Goal: Task Accomplishment & Management: Manage account settings

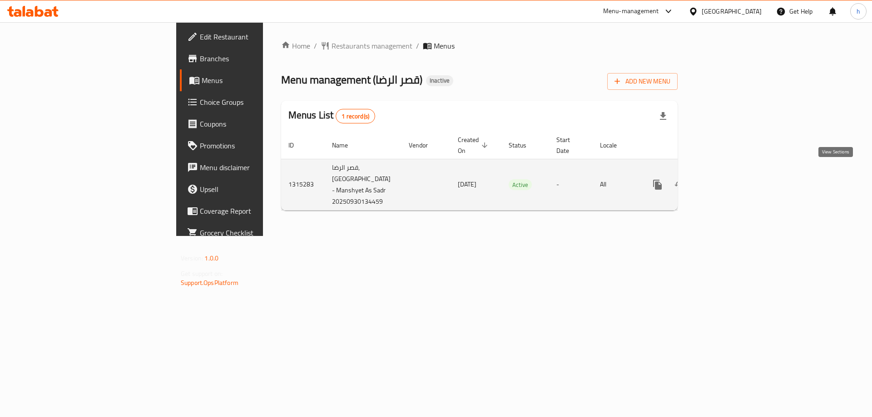
click at [734, 174] on link "enhanced table" at bounding box center [723, 185] width 22 height 22
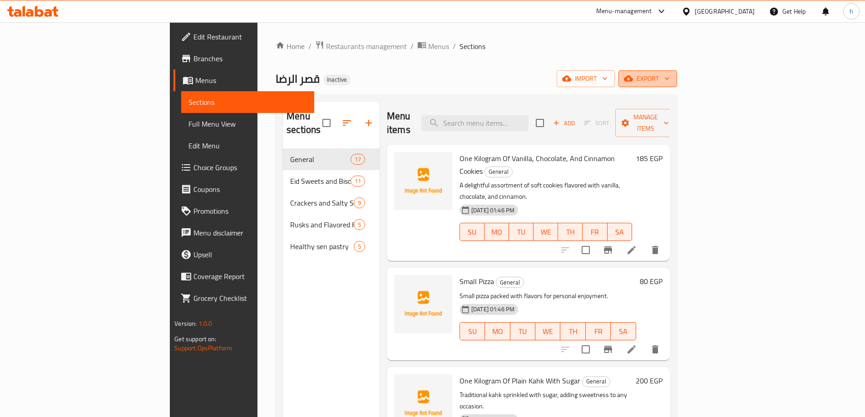
click at [670, 77] on span "export" at bounding box center [648, 78] width 44 height 11
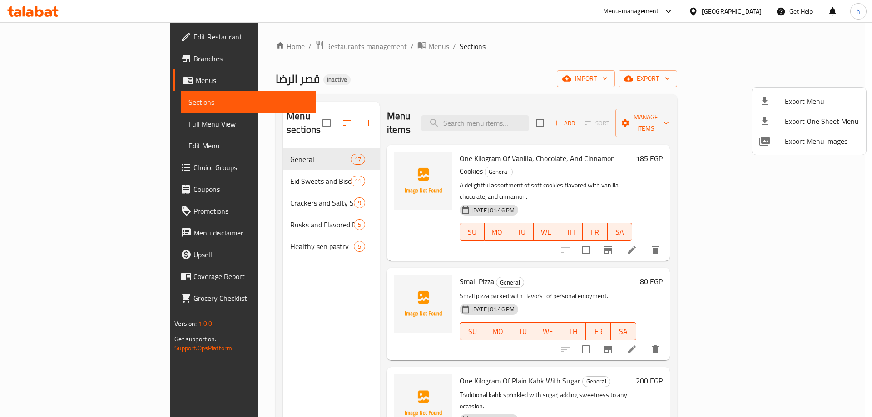
click at [716, 96] on div at bounding box center [436, 208] width 872 height 417
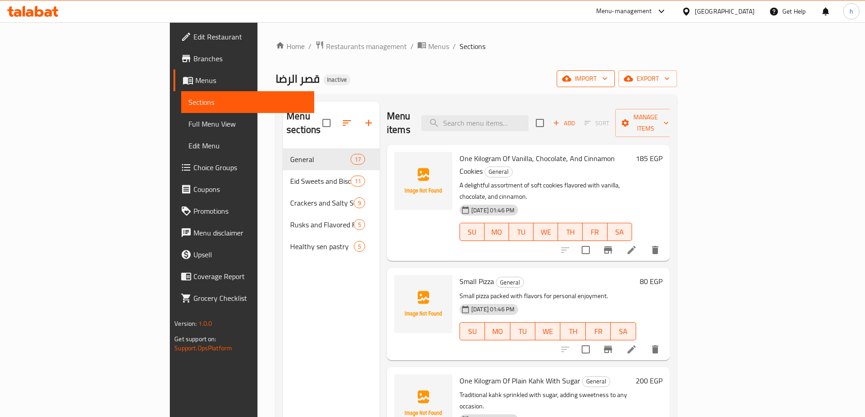
click at [615, 84] on button "import" at bounding box center [586, 78] width 58 height 17
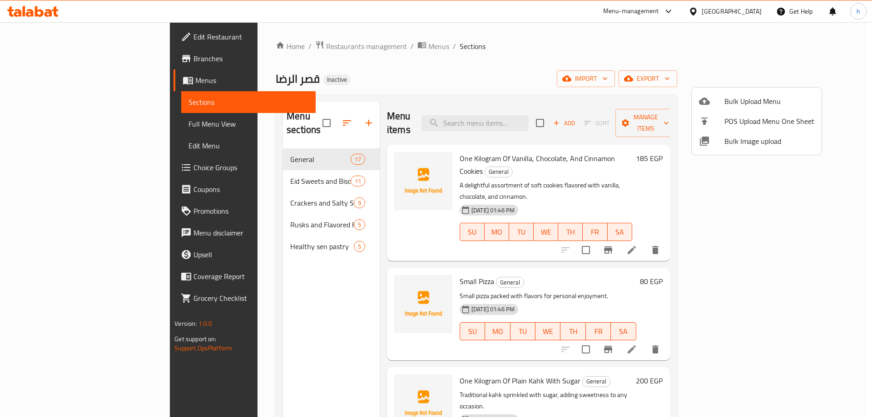
click at [720, 99] on div at bounding box center [711, 101] width 25 height 11
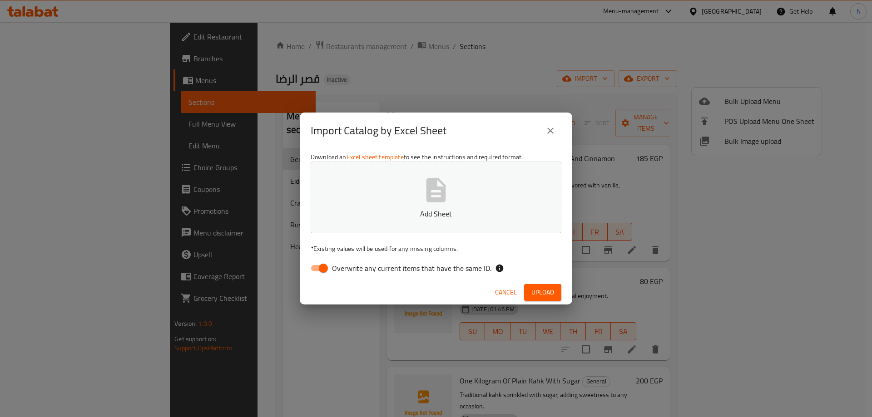
click at [328, 271] on input "Overwrite any current items that have the same ID." at bounding box center [323, 268] width 52 height 17
checkbox input "false"
click at [529, 292] on button "Upload" at bounding box center [542, 292] width 37 height 17
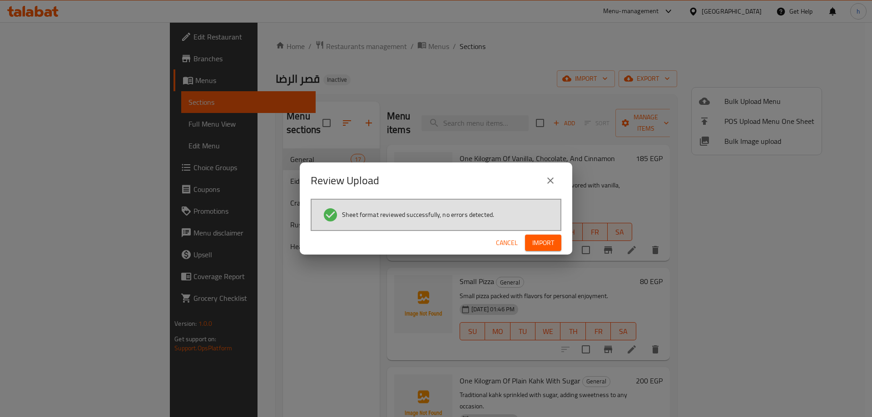
click at [546, 242] on span "Import" at bounding box center [543, 242] width 22 height 11
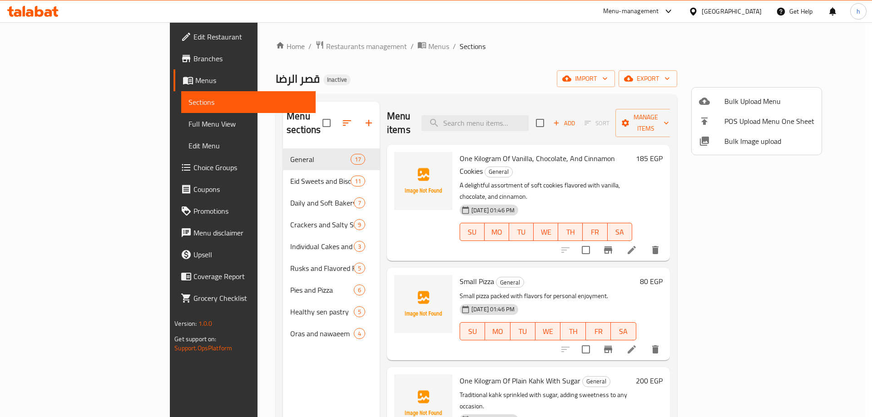
click at [216, 319] on div at bounding box center [436, 208] width 872 height 417
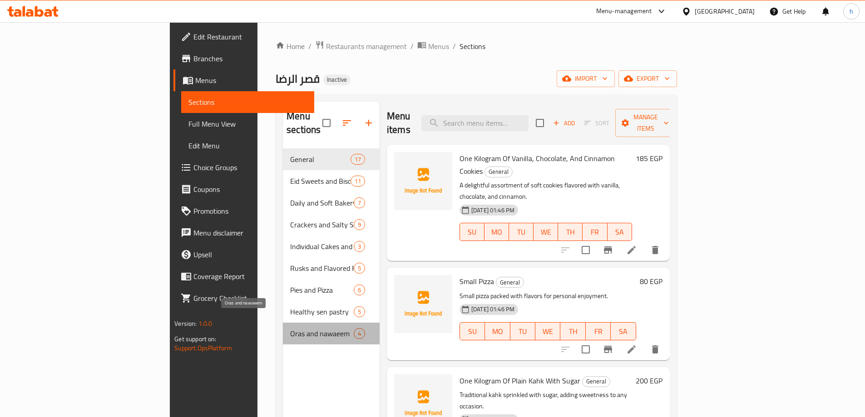
click at [290, 328] on span "Oras and nawaeem" at bounding box center [322, 333] width 64 height 11
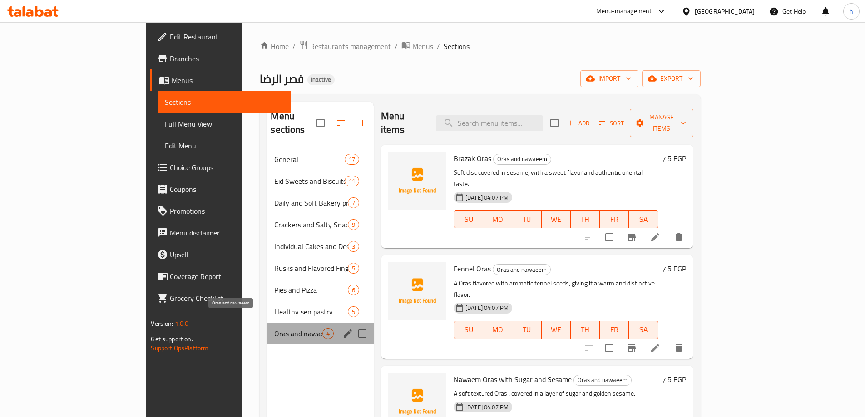
click at [274, 328] on span "Oras and nawaeem" at bounding box center [298, 333] width 48 height 11
click at [353, 324] on input "Menu sections" at bounding box center [362, 333] width 19 height 19
checkbox input "true"
click at [324, 118] on icon "button" at bounding box center [329, 123] width 11 height 11
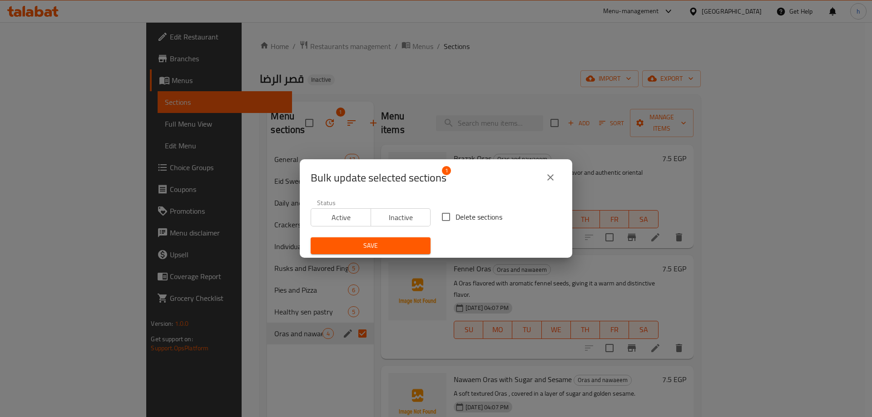
click at [443, 217] on input "Delete sections" at bounding box center [445, 217] width 19 height 19
checkbox input "true"
click at [362, 243] on span "Save" at bounding box center [370, 245] width 105 height 11
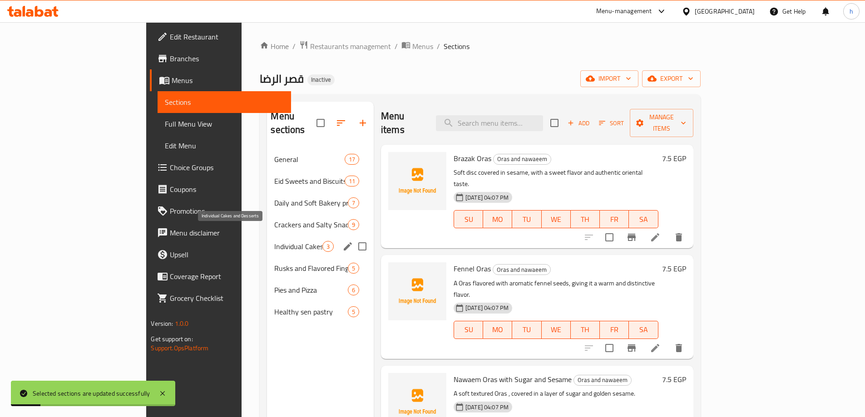
click at [274, 241] on span "Individual Cakes and Desserts" at bounding box center [298, 246] width 48 height 11
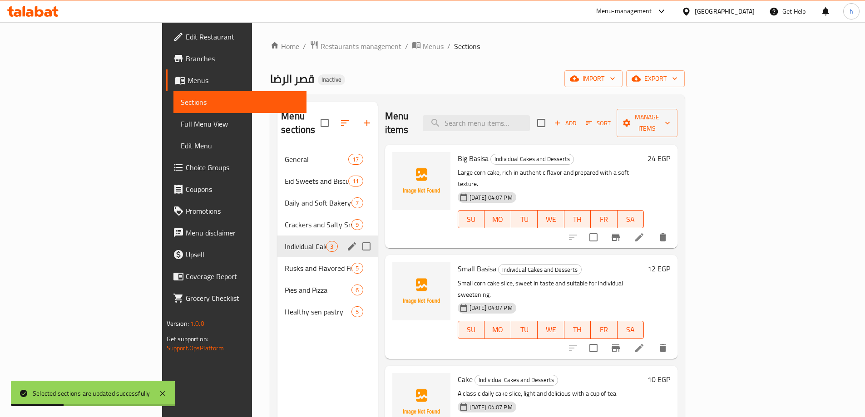
click at [357, 237] on input "Menu sections" at bounding box center [366, 246] width 19 height 19
checkbox input "true"
click at [285, 198] on span "Daily and Soft Bakery products" at bounding box center [305, 203] width 41 height 11
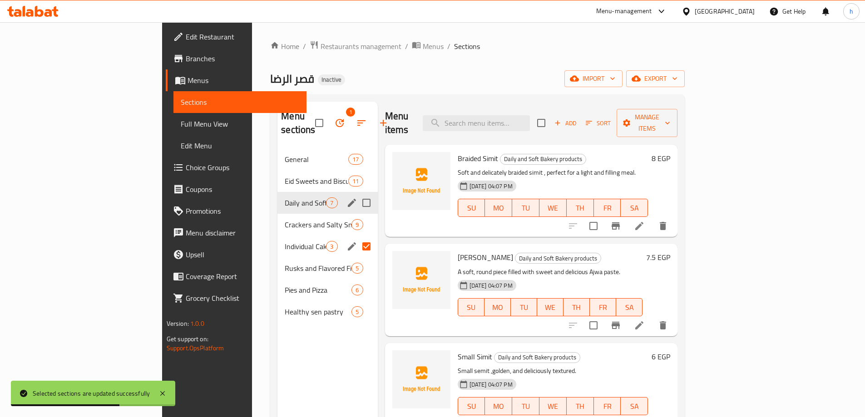
click at [357, 193] on input "Menu sections" at bounding box center [366, 202] width 19 height 19
checkbox input "true"
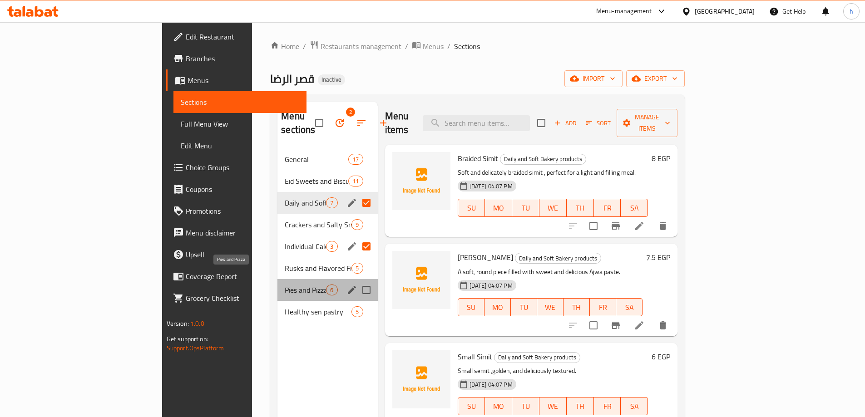
click at [285, 285] on span "Pies and Pizza" at bounding box center [305, 290] width 41 height 11
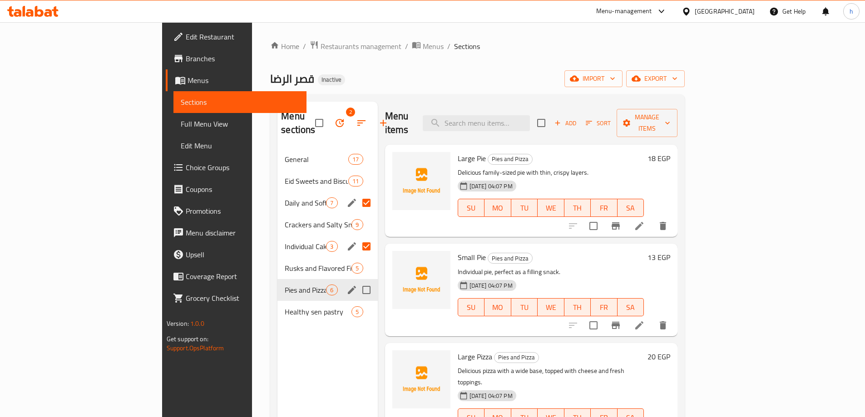
click at [357, 281] on input "Menu sections" at bounding box center [366, 290] width 19 height 19
checkbox input "true"
click at [334, 118] on icon "button" at bounding box center [339, 123] width 11 height 11
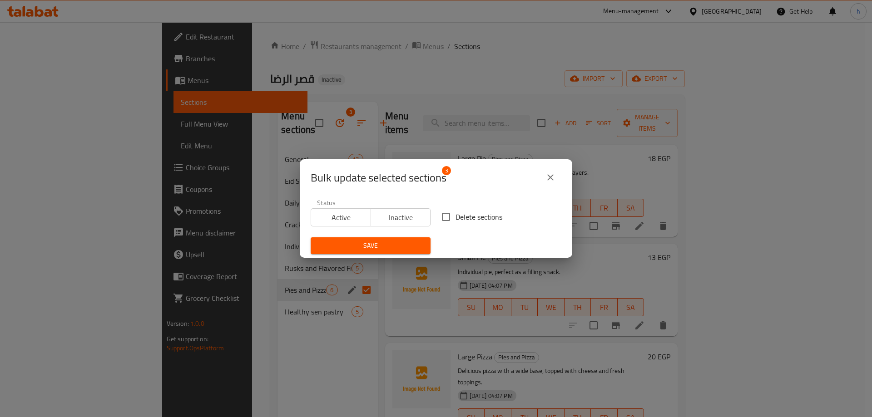
click at [455, 221] on span "Delete sections" at bounding box center [478, 217] width 47 height 11
click at [454, 221] on input "Delete sections" at bounding box center [445, 217] width 19 height 19
checkbox input "true"
click at [386, 242] on span "Save" at bounding box center [370, 245] width 105 height 11
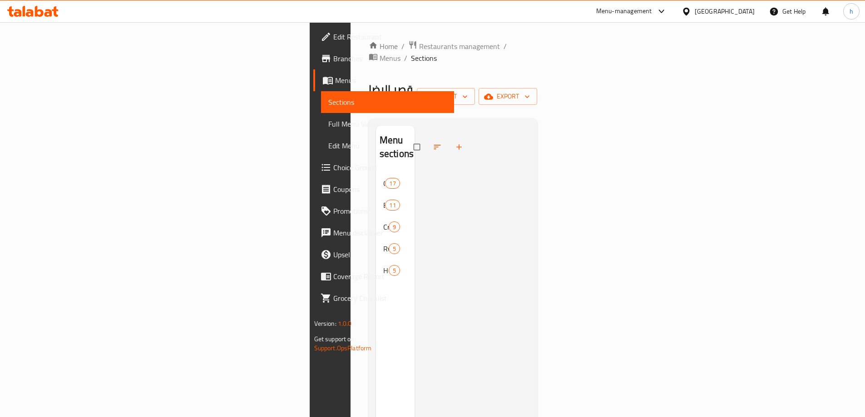
click at [335, 84] on span "Menus" at bounding box center [391, 80] width 112 height 11
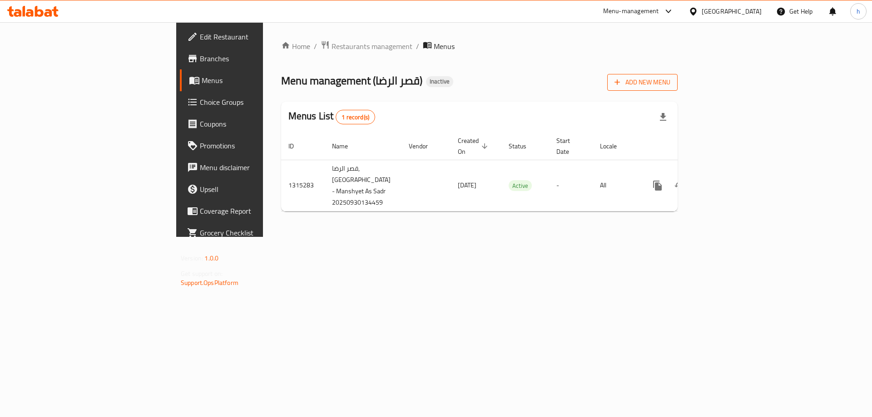
click at [670, 87] on span "Add New Menu" at bounding box center [642, 82] width 56 height 11
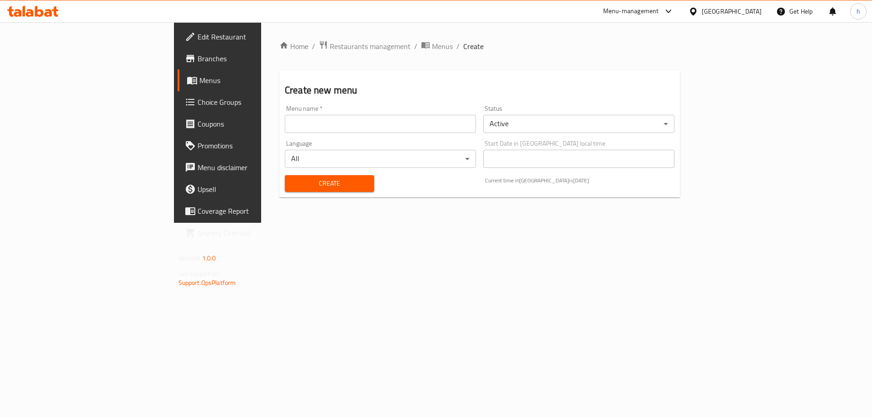
click at [322, 130] on input "text" at bounding box center [380, 124] width 191 height 18
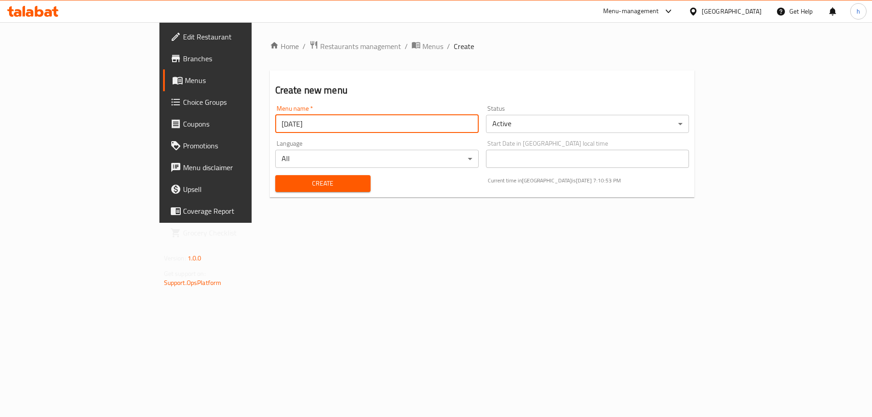
type input "[DATE]"
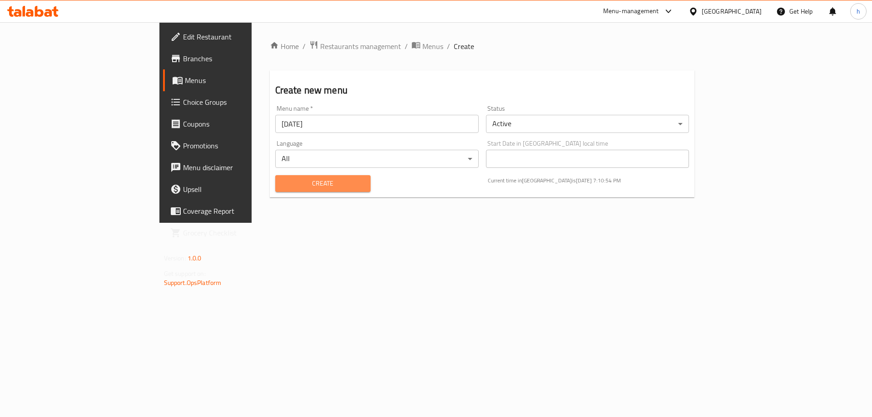
click at [282, 186] on span "Create" at bounding box center [322, 183] width 81 height 11
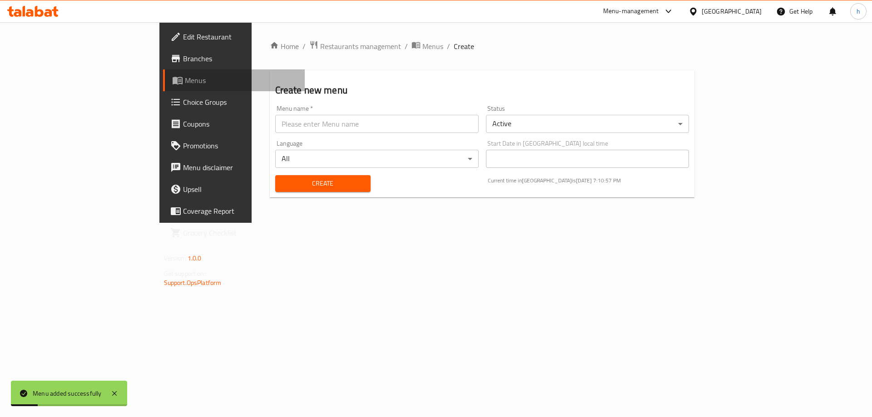
click at [185, 79] on span "Menus" at bounding box center [241, 80] width 113 height 11
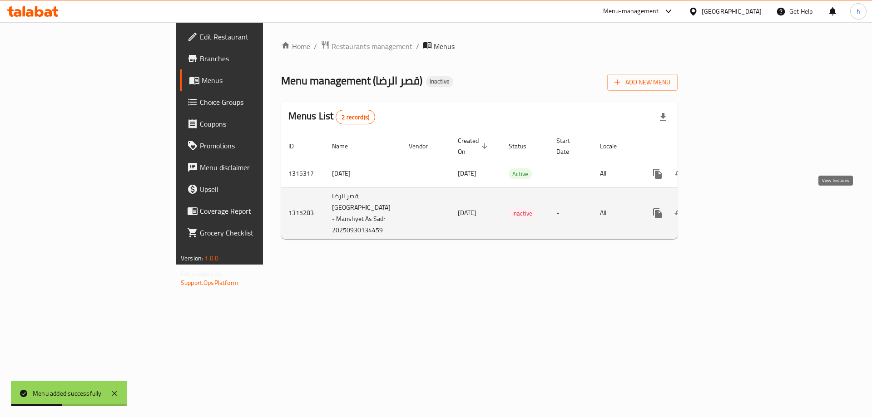
click at [727, 209] on icon "enhanced table" at bounding box center [723, 213] width 8 height 8
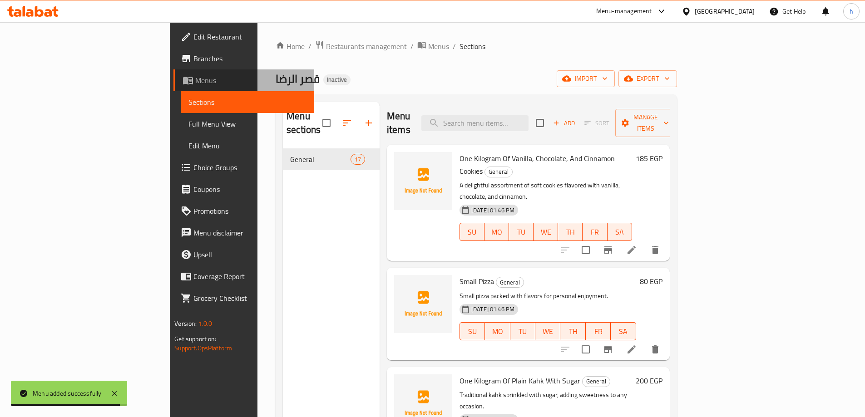
click at [195, 77] on span "Menus" at bounding box center [251, 80] width 112 height 11
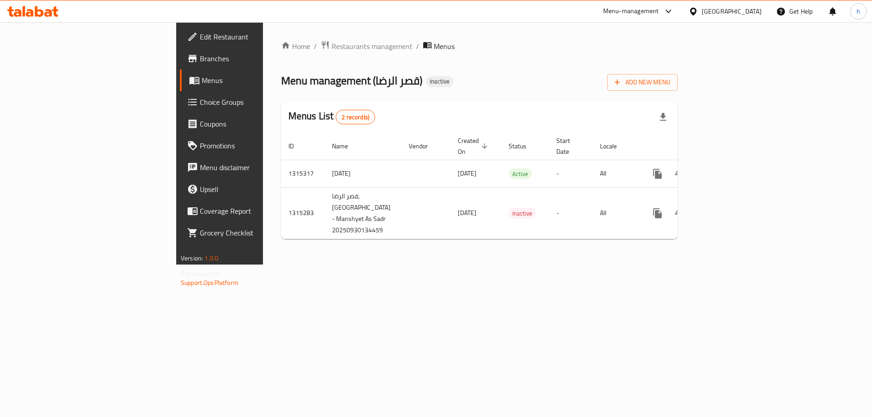
click at [424, 259] on div "Home / Restaurants management / Menus Menu management ( قصر الرضا ) Inactive Ad…" at bounding box center [479, 143] width 433 height 242
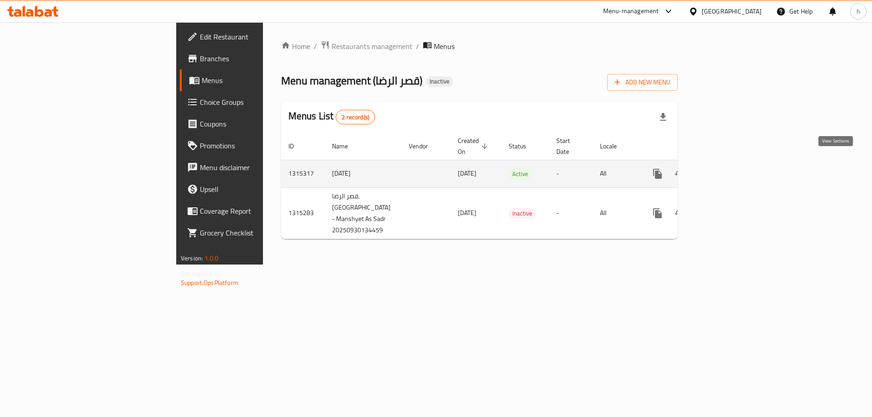
click at [728, 168] on icon "enhanced table" at bounding box center [722, 173] width 11 height 11
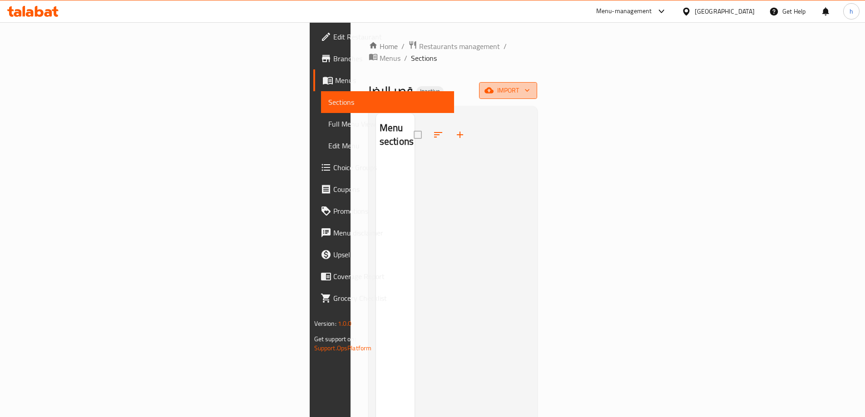
click at [530, 85] on span "import" at bounding box center [508, 90] width 44 height 11
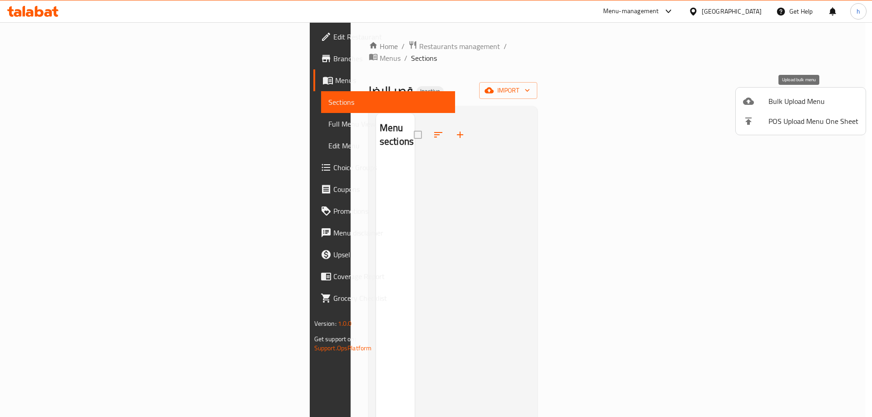
click at [786, 97] on span "Bulk Upload Menu" at bounding box center [813, 101] width 90 height 11
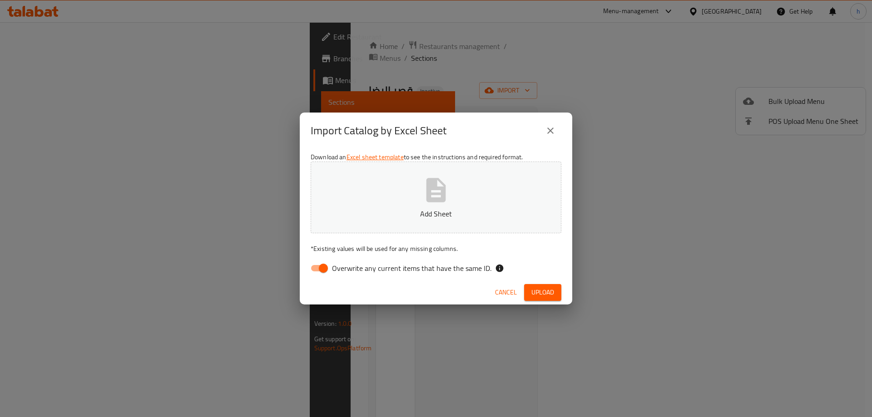
click at [320, 269] on input "Overwrite any current items that have the same ID." at bounding box center [323, 268] width 52 height 17
checkbox input "false"
click at [552, 292] on span "Upload" at bounding box center [542, 292] width 23 height 11
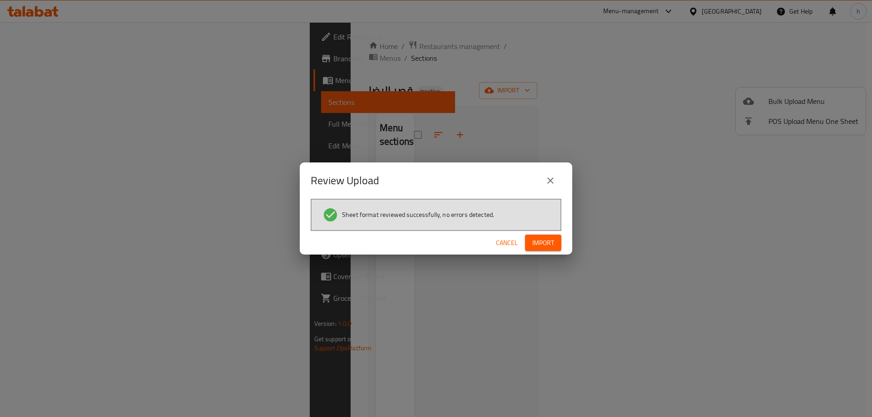
click at [553, 238] on span "Import" at bounding box center [543, 242] width 22 height 11
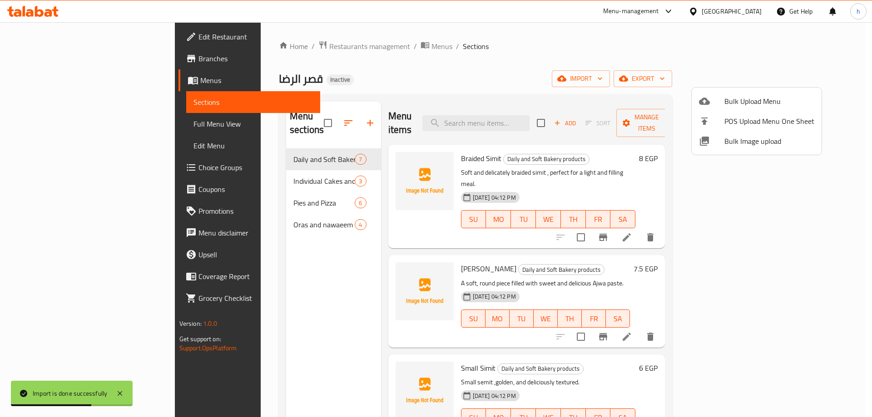
click at [231, 259] on div at bounding box center [436, 208] width 872 height 417
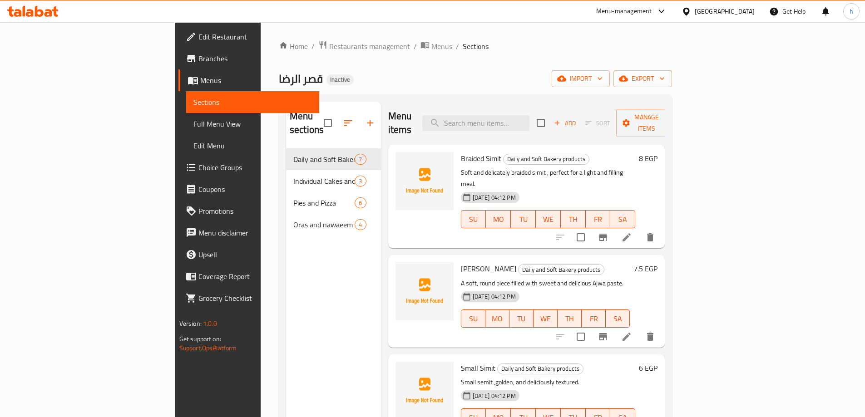
click at [198, 60] on span "Branches" at bounding box center [255, 58] width 114 height 11
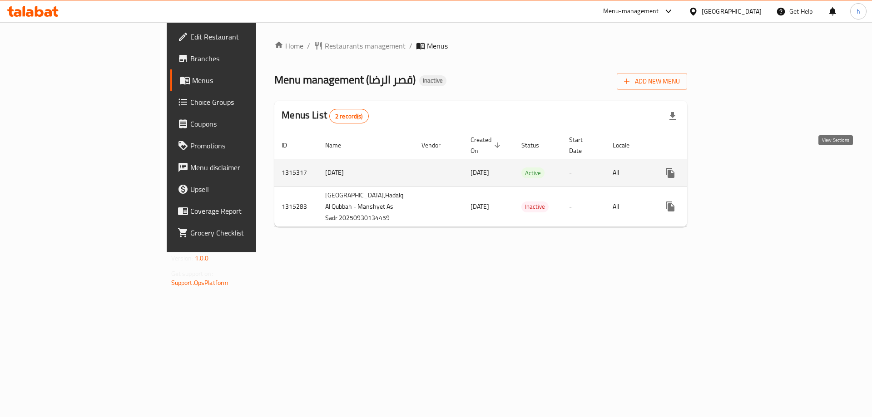
click at [741, 168] on icon "enhanced table" at bounding box center [735, 173] width 11 height 11
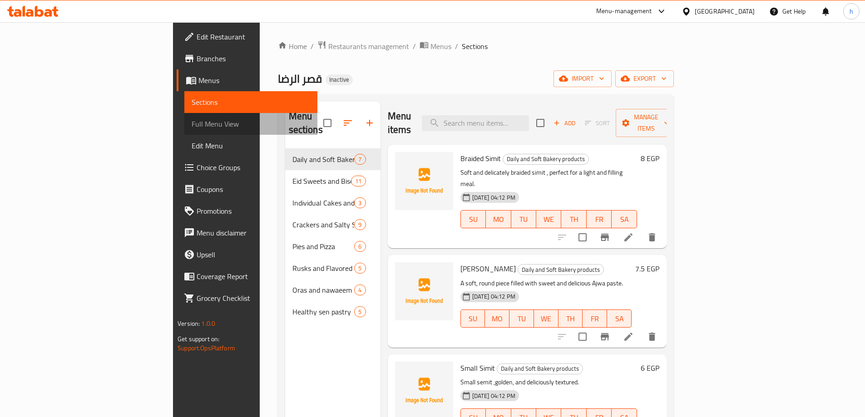
click at [192, 125] on span "Full Menu View" at bounding box center [251, 124] width 119 height 11
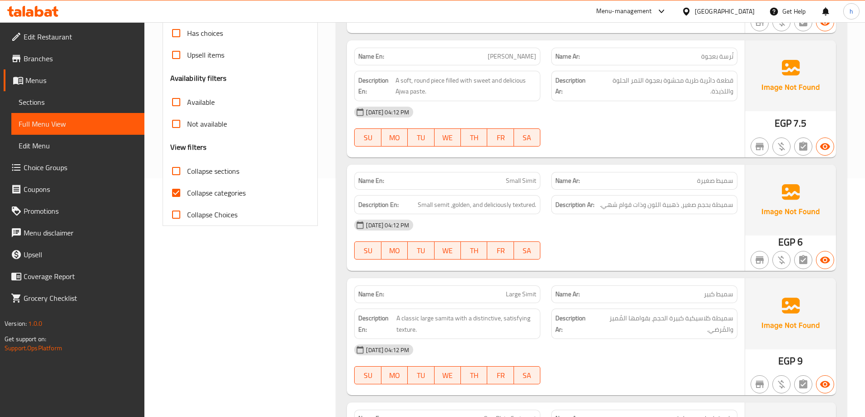
scroll to position [91, 0]
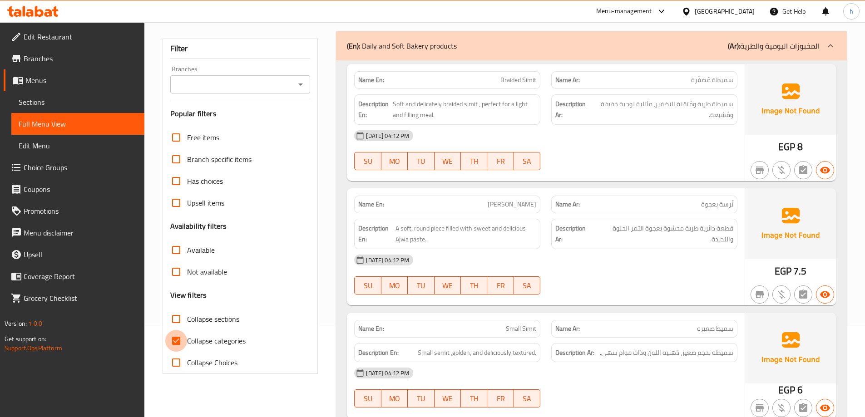
click at [173, 340] on input "Collapse categories" at bounding box center [176, 341] width 22 height 22
checkbox input "false"
click at [177, 320] on input "Collapse sections" at bounding box center [176, 319] width 22 height 22
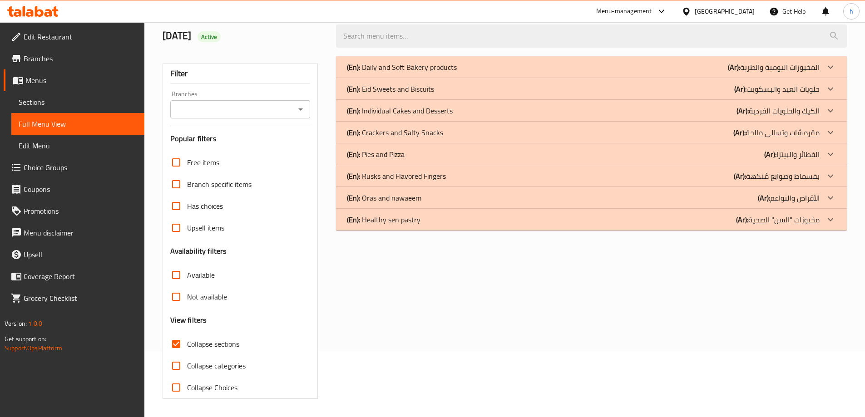
scroll to position [66, 0]
click at [700, 113] on div "(En): Individual Cakes and Desserts (Ar): الكيك والحلويات الفردية" at bounding box center [583, 110] width 473 height 11
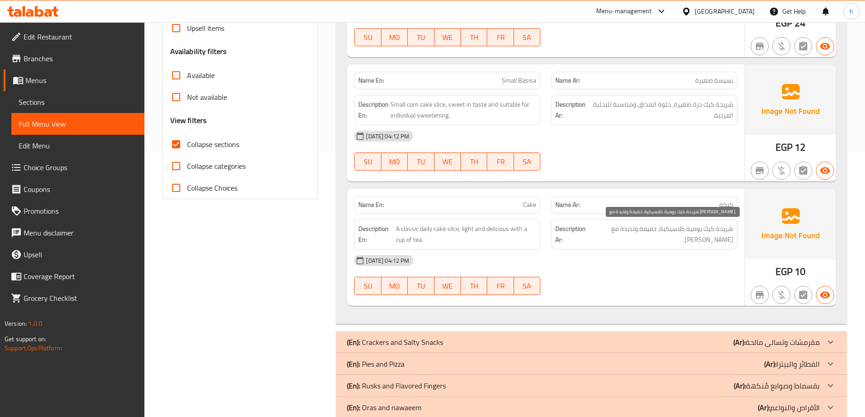
scroll to position [307, 0]
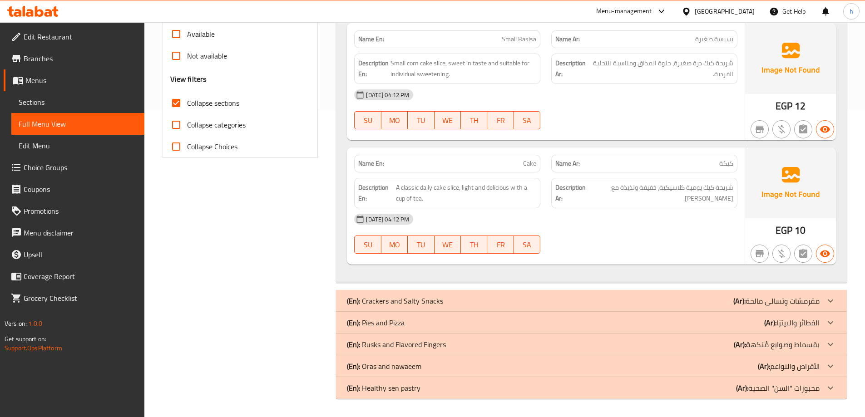
click at [710, 320] on div "(En): Pies and Pizza (Ar): الفطائر والبيتزا" at bounding box center [583, 322] width 473 height 11
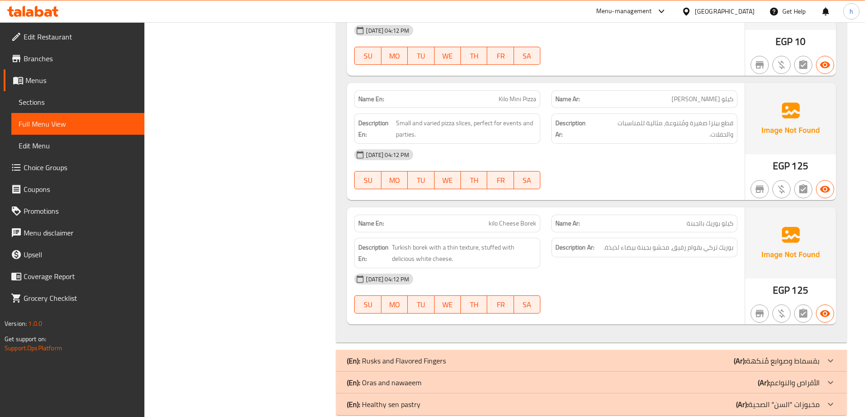
scroll to position [1079, 0]
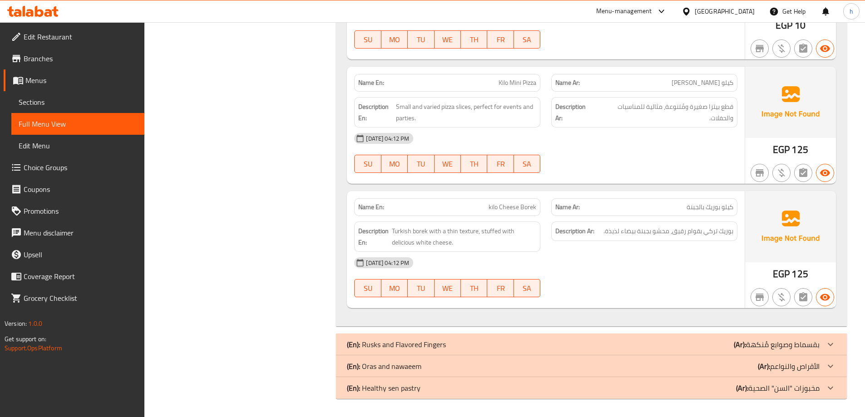
click at [716, 365] on div "(En): Oras and nawaeem (Ar): الأقراص والنواعم" at bounding box center [583, 366] width 473 height 11
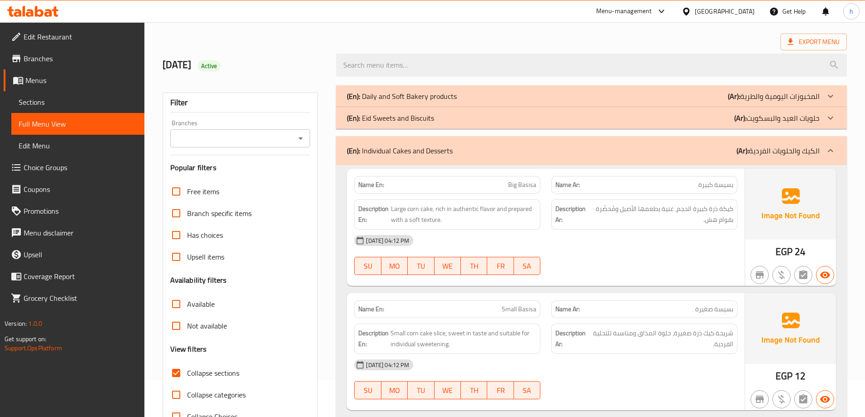
scroll to position [0, 0]
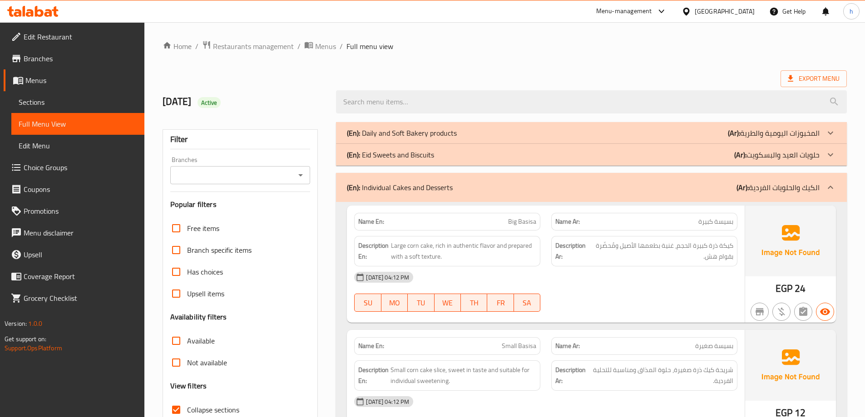
click at [701, 136] on div "(En): Daily and Soft Bakery products (Ar): المخبوزات اليومية والطرية" at bounding box center [583, 133] width 473 height 11
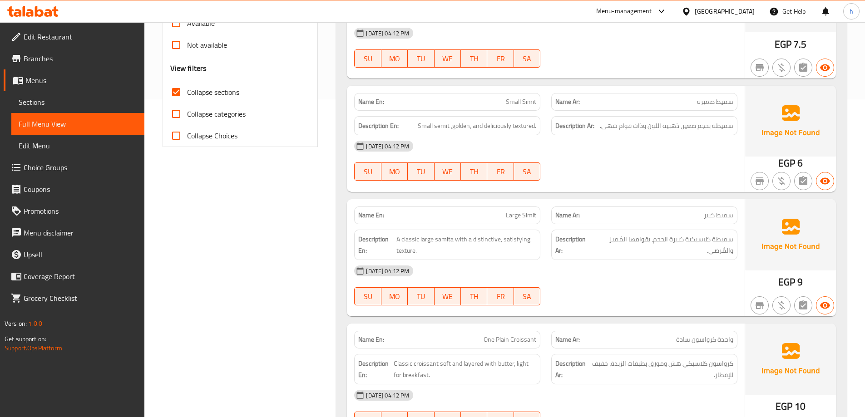
scroll to position [91, 0]
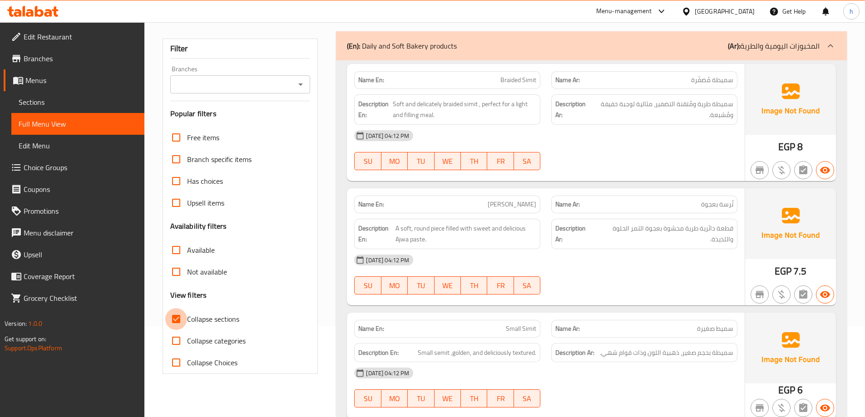
click at [175, 324] on input "Collapse sections" at bounding box center [176, 319] width 22 height 22
checkbox input "false"
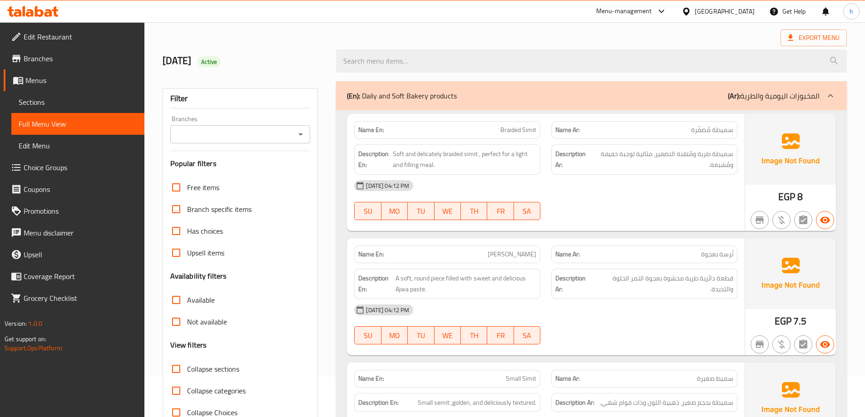
scroll to position [0, 0]
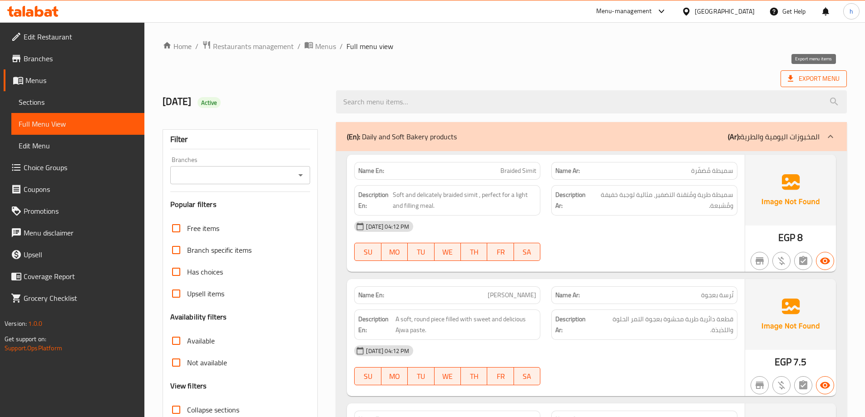
click at [796, 76] on span "Export Menu" at bounding box center [814, 78] width 52 height 11
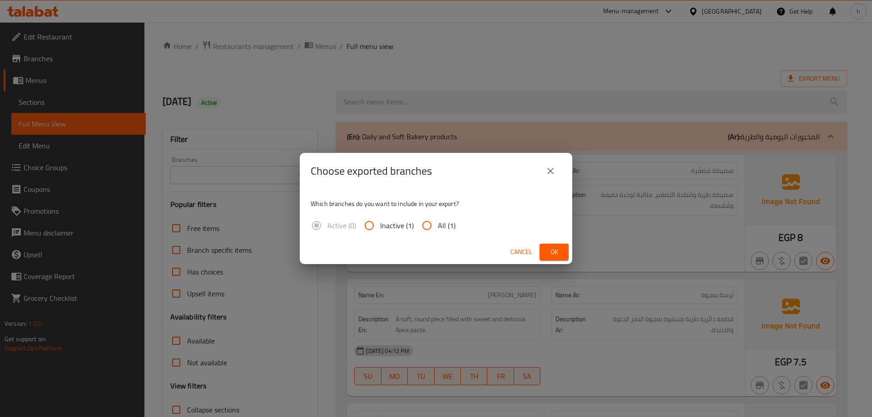
click at [465, 109] on div "Choose exported branches Which branches do you want to include in your export? …" at bounding box center [436, 208] width 872 height 417
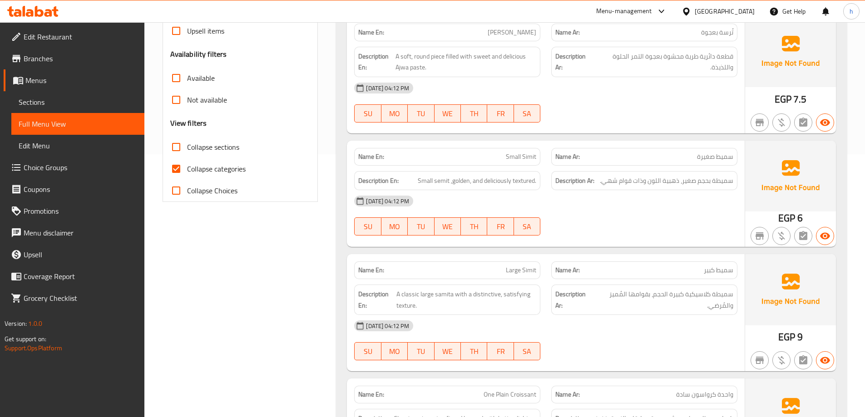
scroll to position [271, 0]
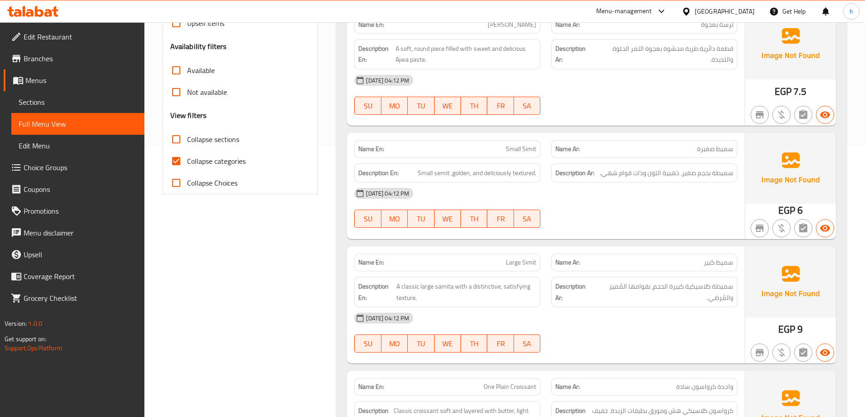
click at [193, 160] on span "Collapse categories" at bounding box center [216, 161] width 59 height 11
click at [187, 160] on input "Collapse categories" at bounding box center [176, 161] width 22 height 22
checkbox input "false"
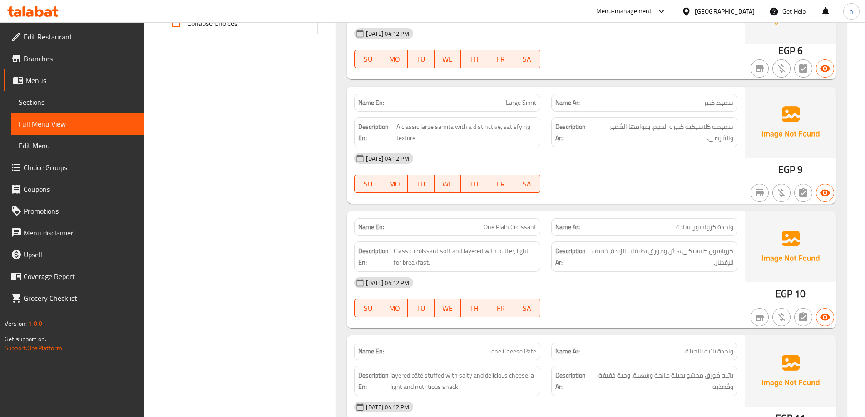
scroll to position [0, 0]
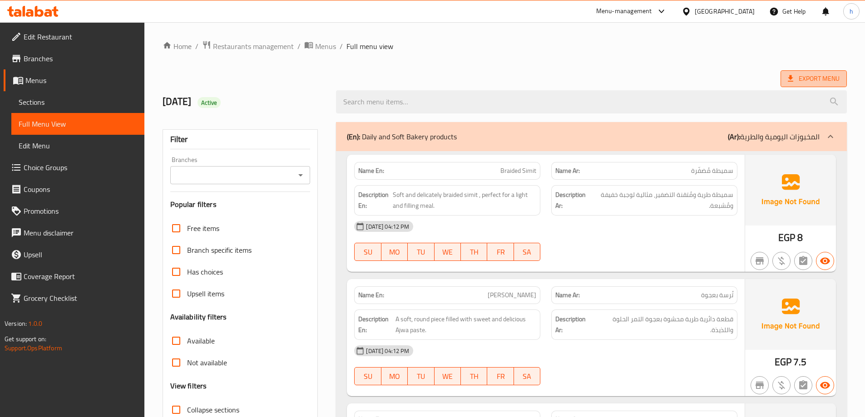
click at [802, 71] on span "Export Menu" at bounding box center [814, 78] width 66 height 17
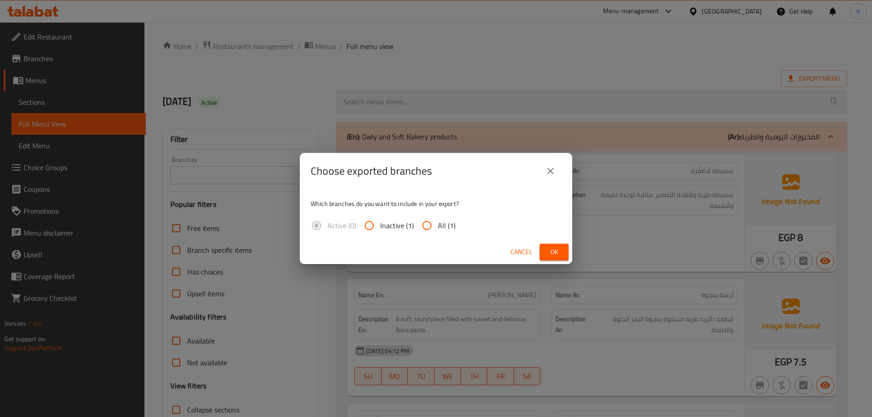
click at [440, 229] on span "All (1)" at bounding box center [447, 225] width 18 height 11
click at [438, 229] on input "All (1)" at bounding box center [427, 226] width 22 height 22
radio input "true"
drag, startPoint x: 554, startPoint y: 247, endPoint x: 539, endPoint y: 230, distance: 23.2
click at [554, 247] on span "Ok" at bounding box center [554, 252] width 15 height 11
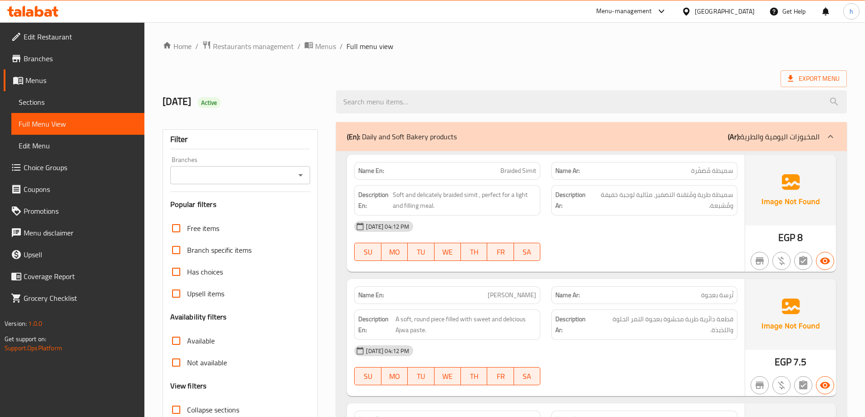
click at [43, 42] on span "Edit Restaurant" at bounding box center [81, 36] width 114 height 11
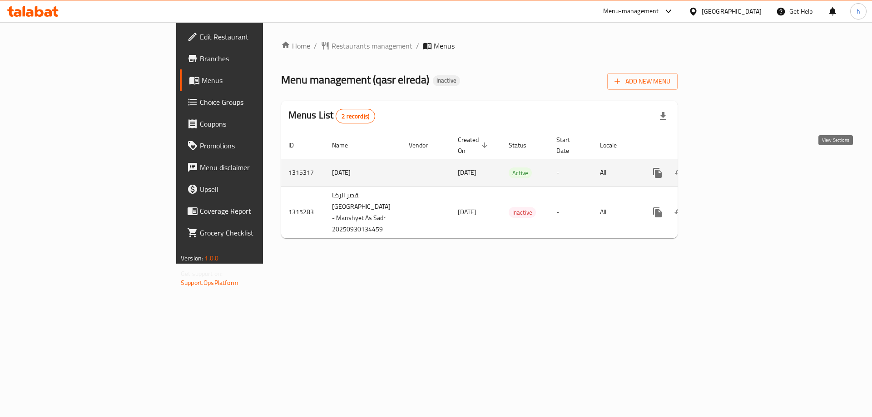
click at [727, 169] on icon "enhanced table" at bounding box center [723, 173] width 8 height 8
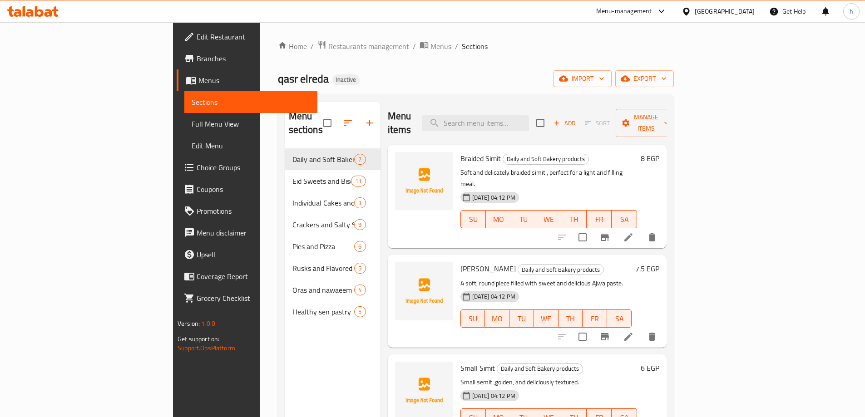
click at [197, 42] on span "Edit Restaurant" at bounding box center [254, 36] width 114 height 11
